Goal: Task Accomplishment & Management: Use online tool/utility

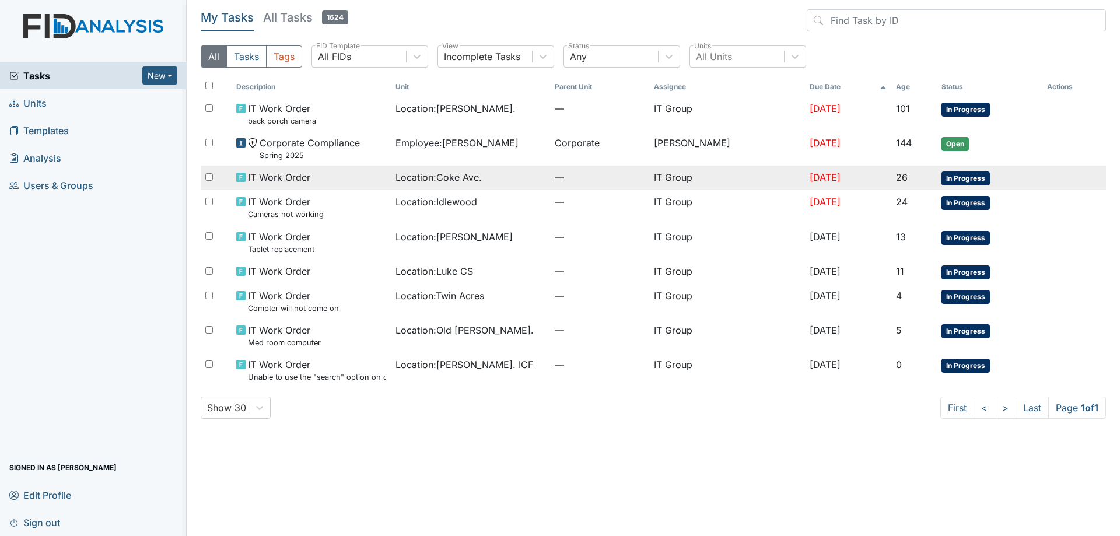
click at [360, 176] on div "IT Work Order" at bounding box center [311, 177] width 150 height 14
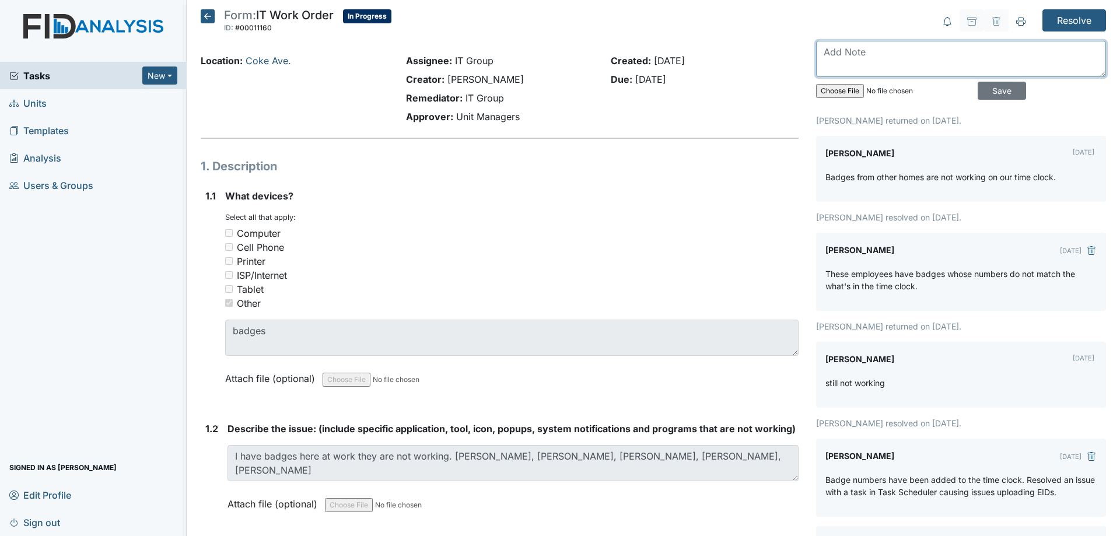
click at [886, 67] on textarea at bounding box center [961, 59] width 290 height 36
click at [965, 51] on textarea "They have been deleted and readded, if there is an issue with the badges now" at bounding box center [961, 59] width 290 height 36
drag, startPoint x: 922, startPoint y: 65, endPoint x: 874, endPoint y: 65, distance: 47.8
click at [874, 65] on textarea "They have been deleted and readded, if there is an issue with the badges now" at bounding box center [961, 59] width 290 height 36
click at [984, 54] on textarea "They have been deleted and readded,ow if there is an issue with the badges n" at bounding box center [961, 59] width 290 height 36
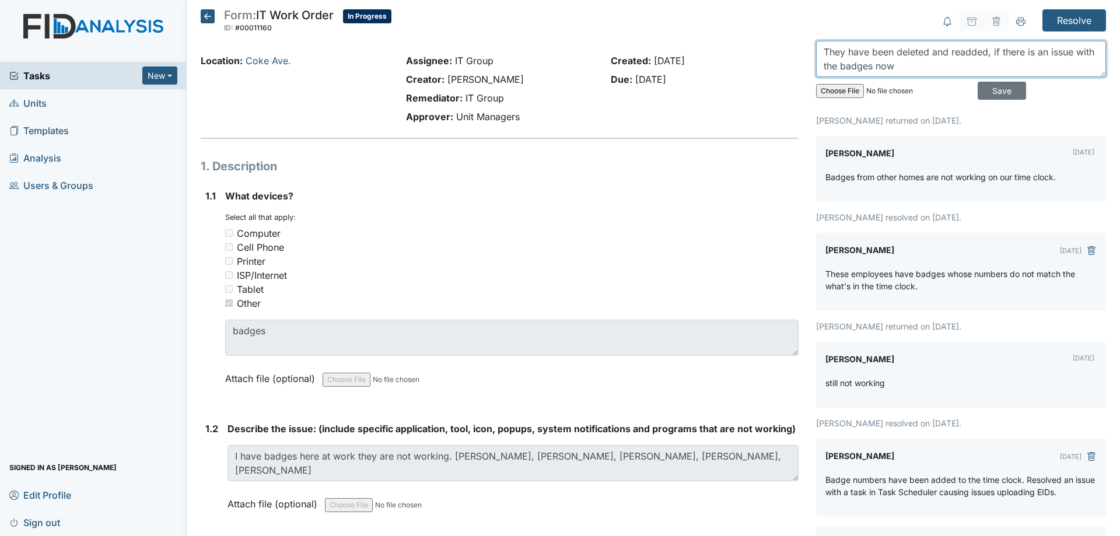
click at [989, 56] on textarea "They have been deleted and readded, if there is an issue with the badges now" at bounding box center [961, 59] width 290 height 36
drag, startPoint x: 982, startPoint y: 55, endPoint x: 1006, endPoint y: 76, distance: 32.6
click at [1006, 76] on textarea "They have been deleted and readded, if there is an issue with the badges now" at bounding box center [961, 59] width 290 height 36
click at [971, 57] on textarea "They have been deleted and readded." at bounding box center [961, 59] width 290 height 36
drag, startPoint x: 971, startPoint y: 57, endPoint x: 1013, endPoint y: 57, distance: 42.6
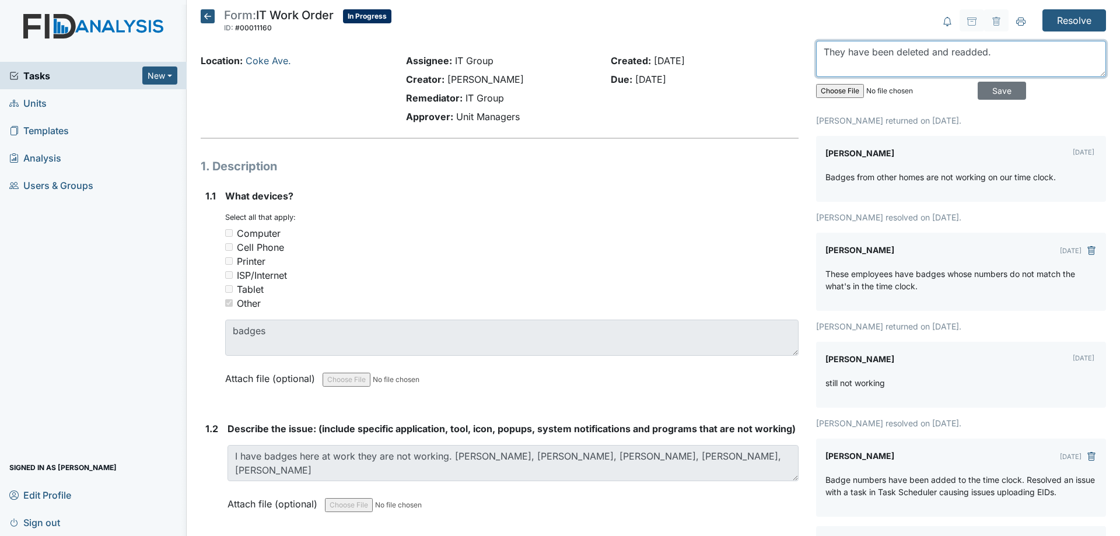
click at [1013, 57] on textarea "They have been deleted and readded." at bounding box center [961, 59] width 290 height 36
click at [954, 51] on textarea "They have been deleted and readded." at bounding box center [961, 59] width 290 height 36
type textarea "They have been deleted and added back to the time clock."
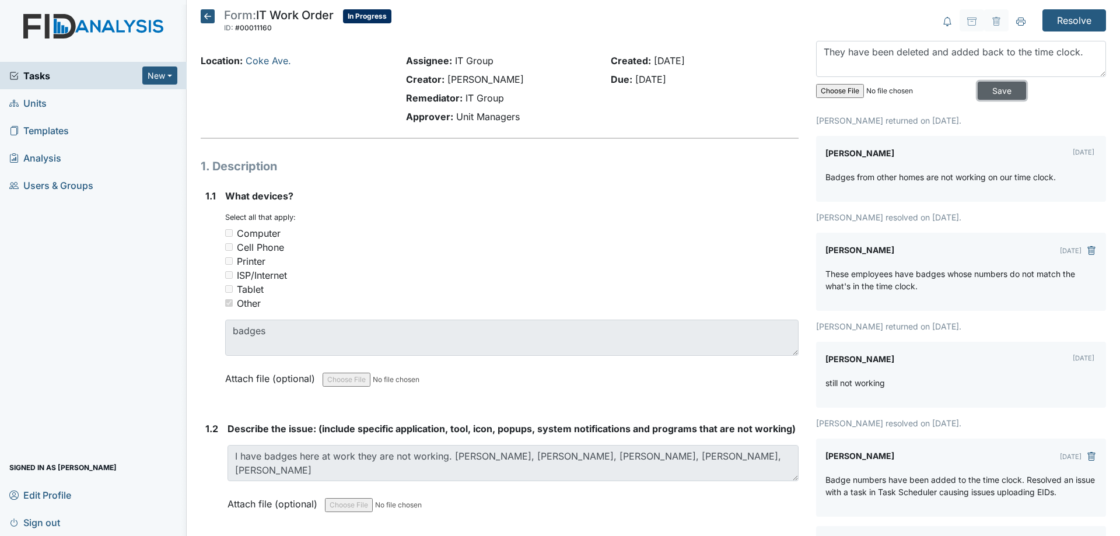
click at [991, 94] on input "Save" at bounding box center [1002, 91] width 48 height 18
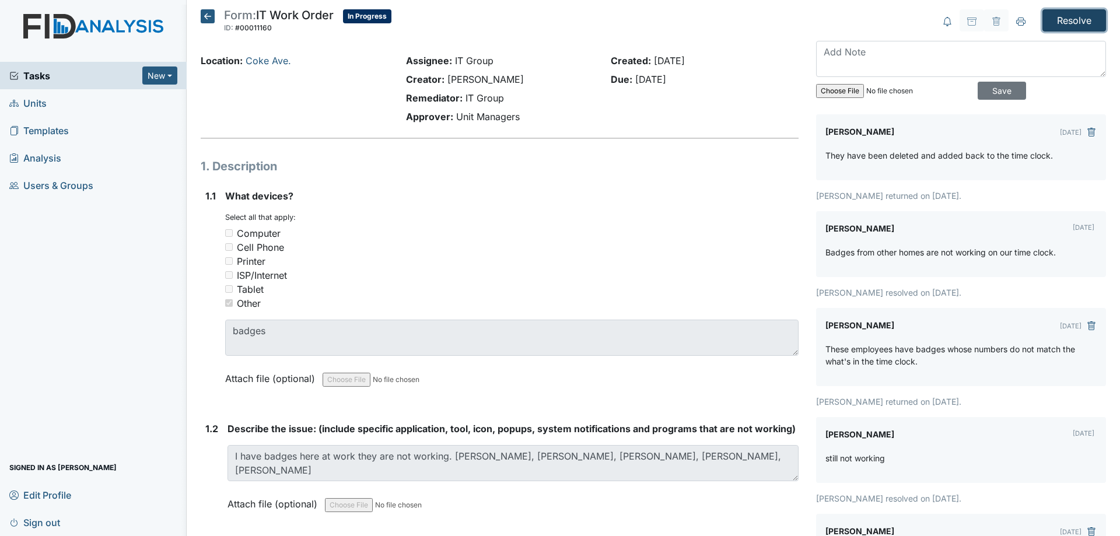
drag, startPoint x: 1071, startPoint y: 24, endPoint x: 1067, endPoint y: 43, distance: 19.1
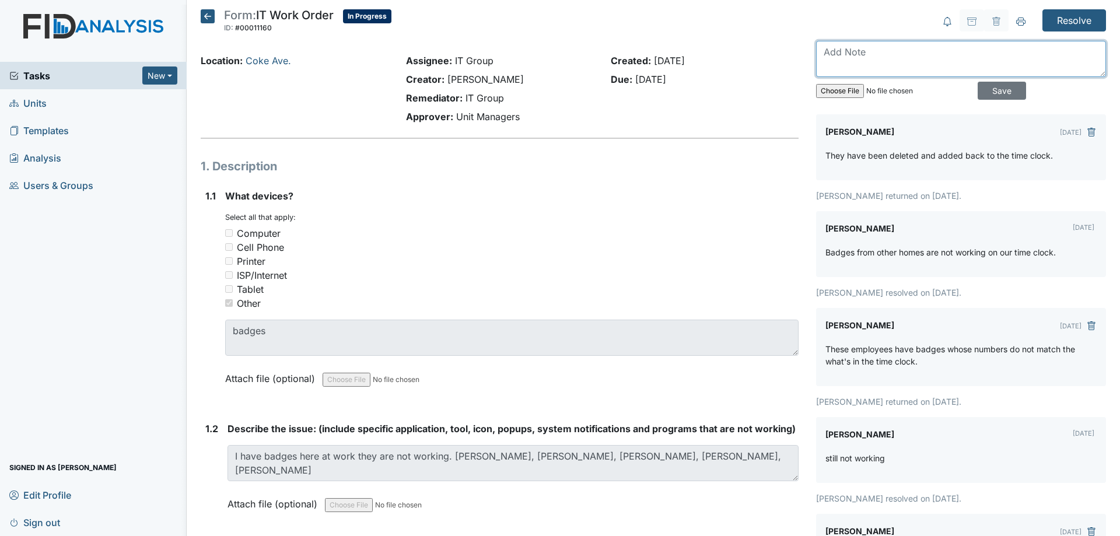
click at [926, 60] on textarea at bounding box center [961, 59] width 290 height 36
type textarea "Called the house and tested 23010, called manager to test the rest of the badge…"
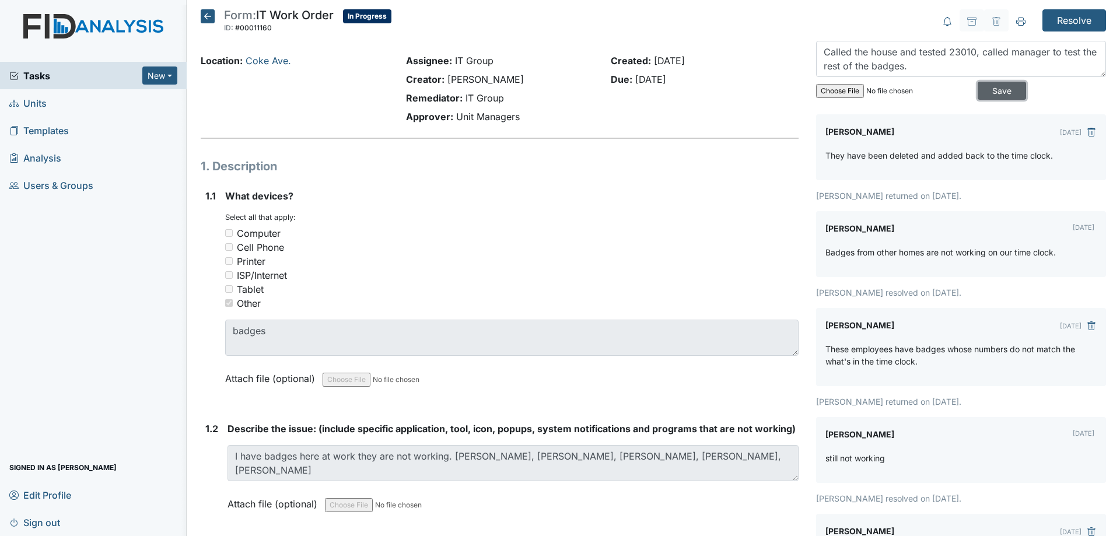
click at [978, 87] on input "Save" at bounding box center [1002, 91] width 48 height 18
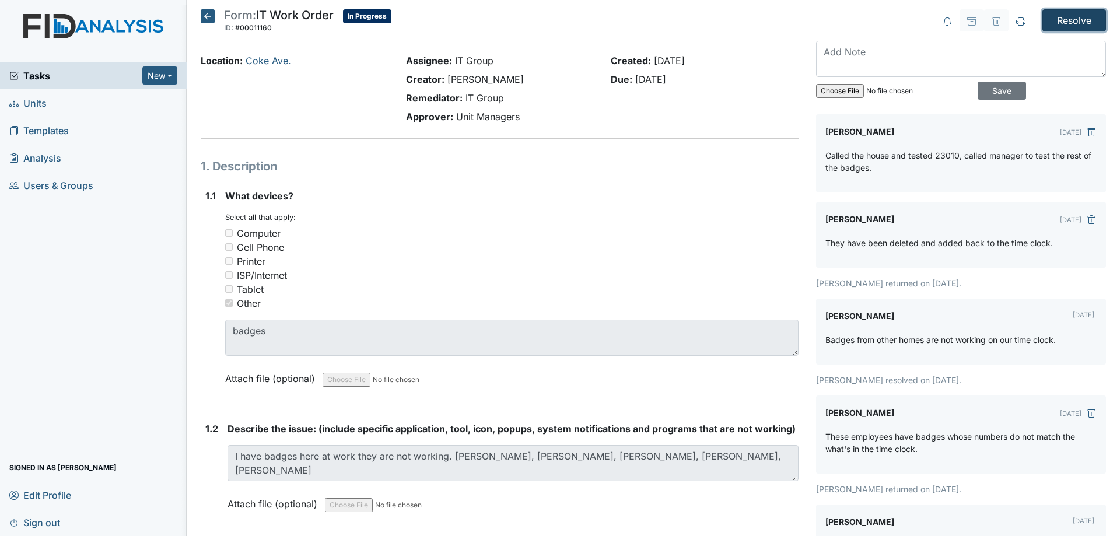
click at [1062, 20] on input "Resolve" at bounding box center [1074, 20] width 64 height 22
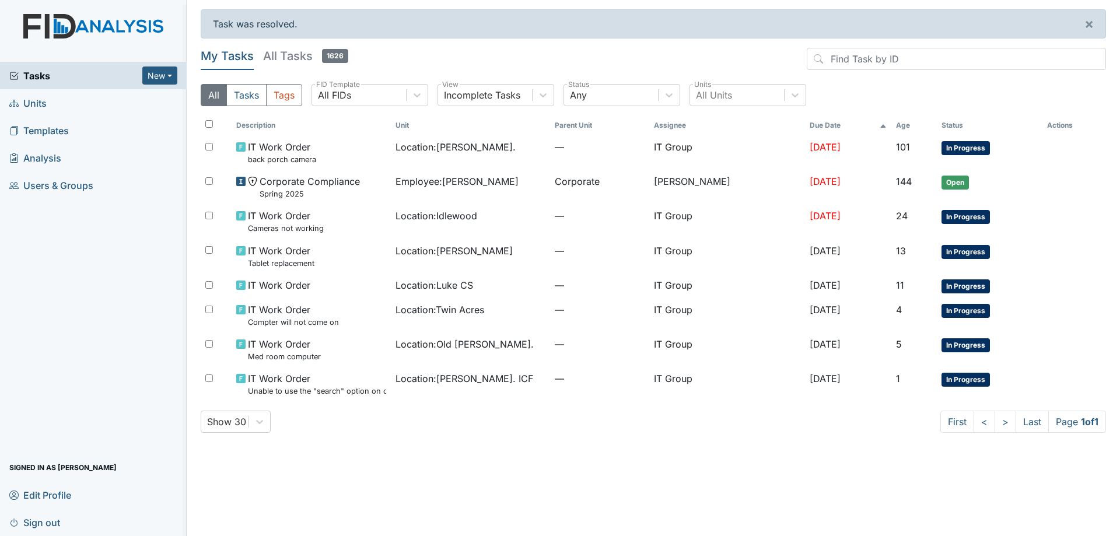
click at [607, 482] on main "Task was resolved. × My Tasks All Tasks 1626 All Tasks Tags All FIDs FID Templa…" at bounding box center [653, 268] width 933 height 536
click at [278, 55] on h5 "All Tasks 1626" at bounding box center [305, 56] width 85 height 16
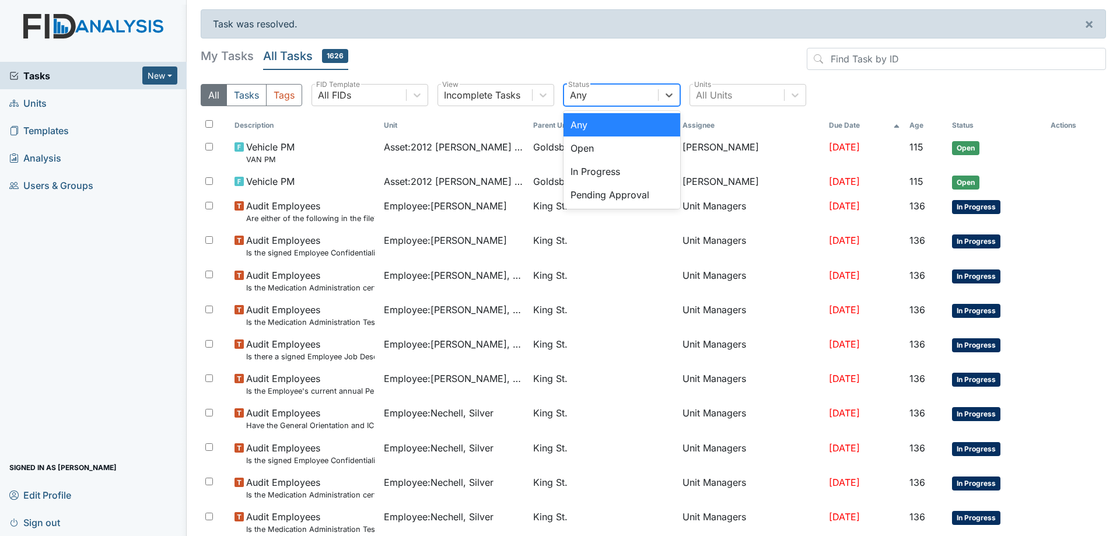
click at [577, 98] on div "Any" at bounding box center [578, 95] width 17 height 14
click at [600, 199] on div "Pending Approval" at bounding box center [621, 194] width 117 height 23
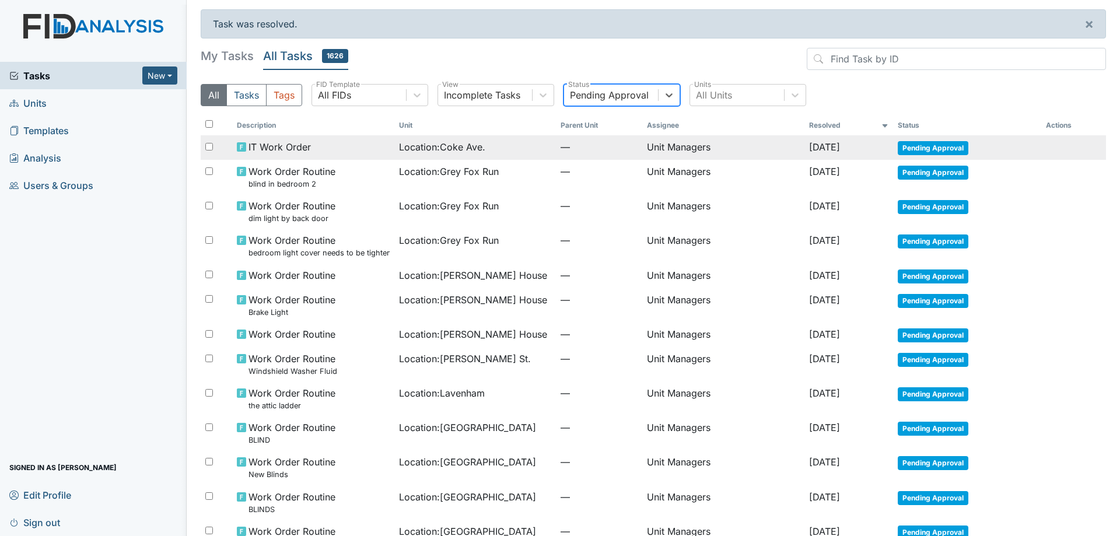
click at [477, 150] on div "Location : [GEOGRAPHIC_DATA]." at bounding box center [475, 147] width 153 height 14
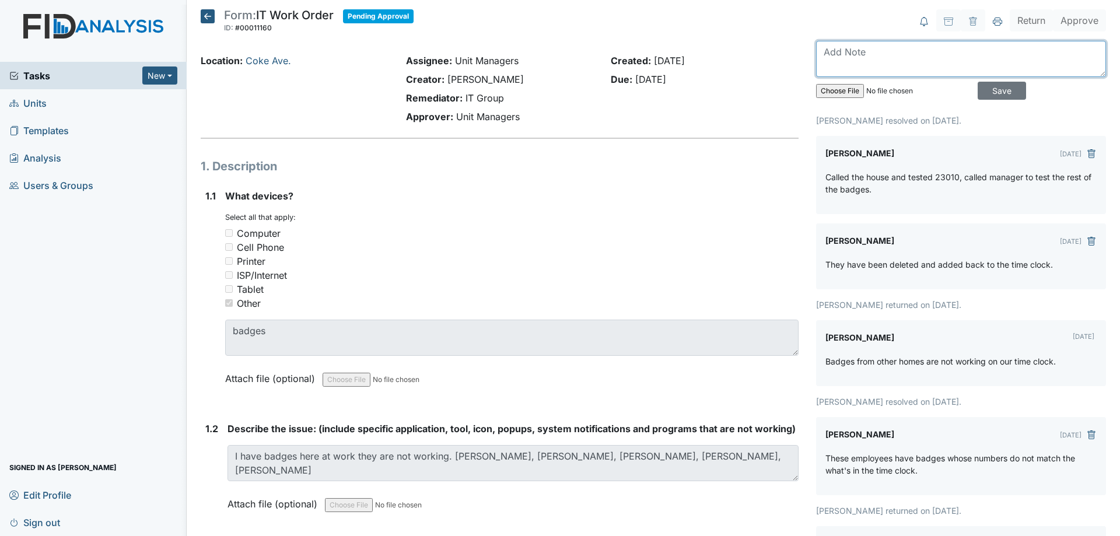
click at [890, 59] on textarea at bounding box center [961, 59] width 290 height 36
click at [902, 62] on textarea at bounding box center [961, 59] width 290 height 36
click at [985, 54] on textarea "24473 has an issue with their badge" at bounding box center [961, 59] width 290 height 36
type textarea "24473 has an issue with their badge as well as 25210."
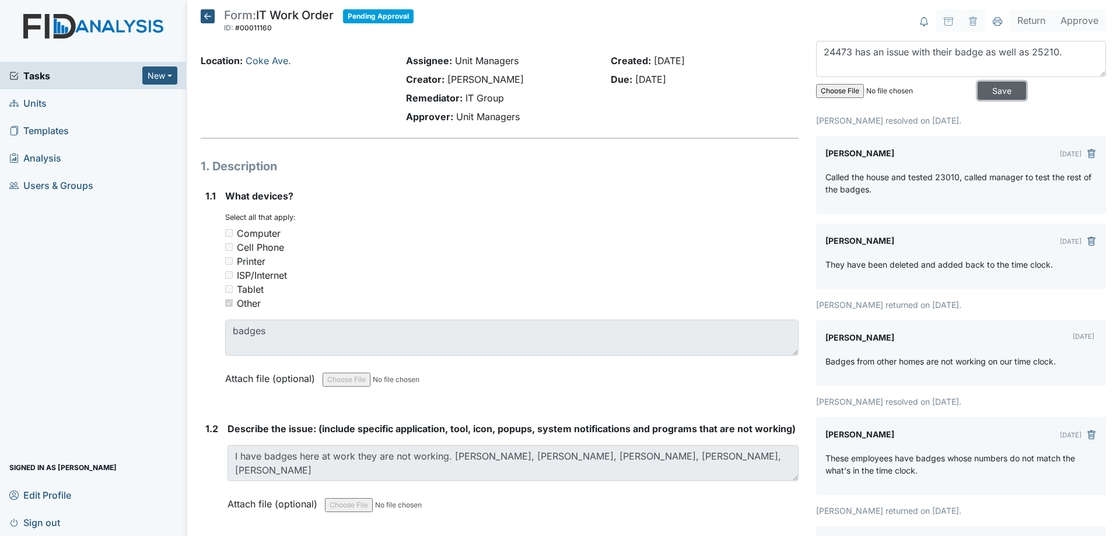
click at [995, 94] on input "Save" at bounding box center [1002, 91] width 48 height 18
